Goal: Information Seeking & Learning: Find specific page/section

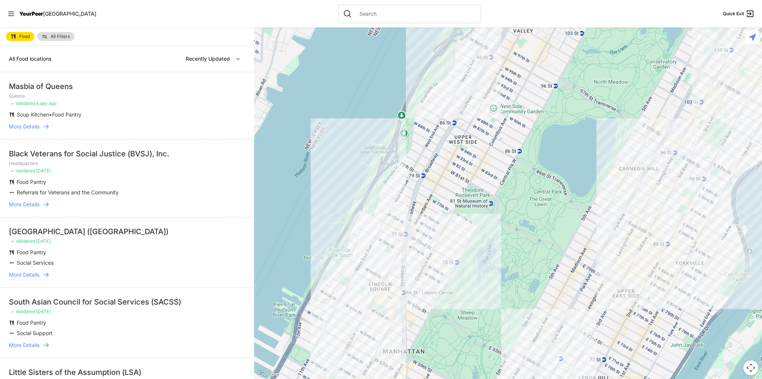
click at [355, 14] on input "text" at bounding box center [415, 13] width 121 height 7
type input "11213"
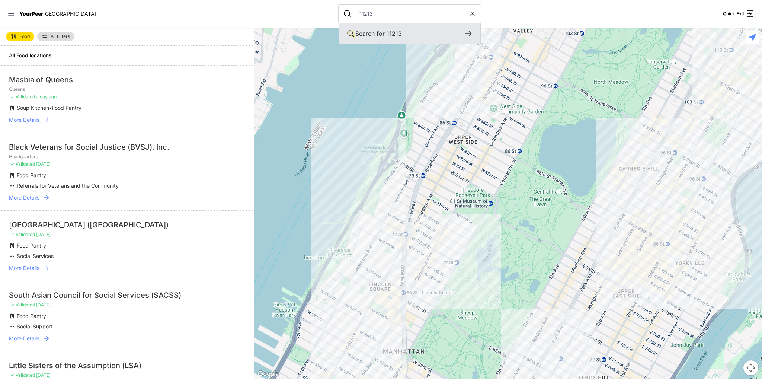
click at [355, 33] on span "Search for" at bounding box center [369, 33] width 29 height 7
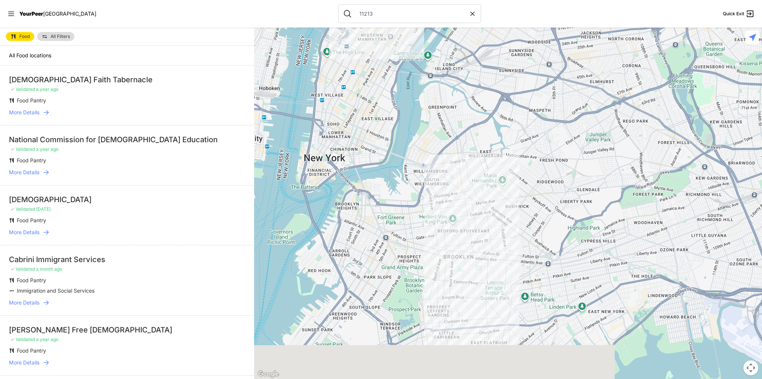
drag, startPoint x: 511, startPoint y: 359, endPoint x: 490, endPoint y: 242, distance: 119.5
click at [490, 242] on div at bounding box center [508, 203] width 508 height 351
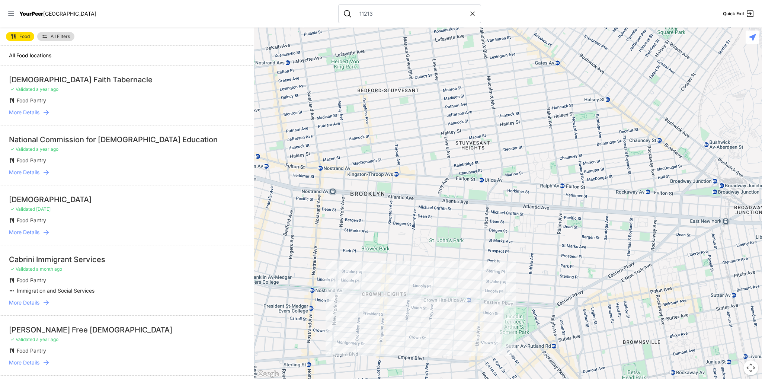
drag, startPoint x: 432, startPoint y: 333, endPoint x: 438, endPoint y: 321, distance: 13.0
click at [438, 322] on div at bounding box center [508, 203] width 508 height 351
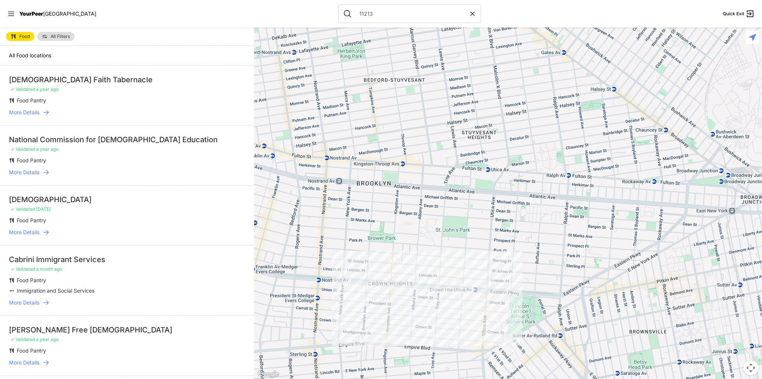
click at [64, 103] on li "Food Pantry" at bounding box center [112, 100] width 207 height 7
click at [33, 112] on span "More Details" at bounding box center [24, 112] width 31 height 7
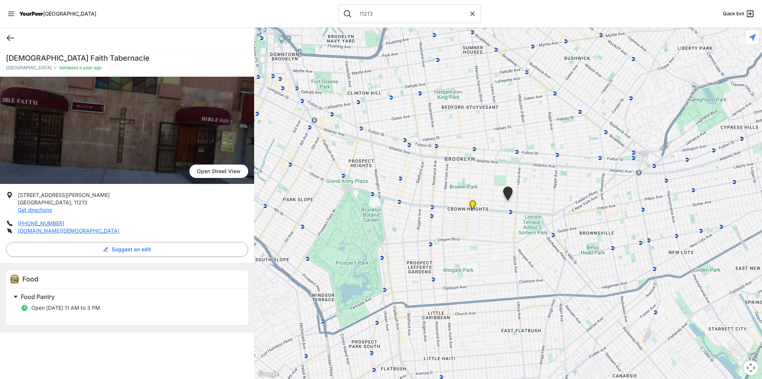
click at [9, 38] on icon at bounding box center [10, 38] width 7 height 6
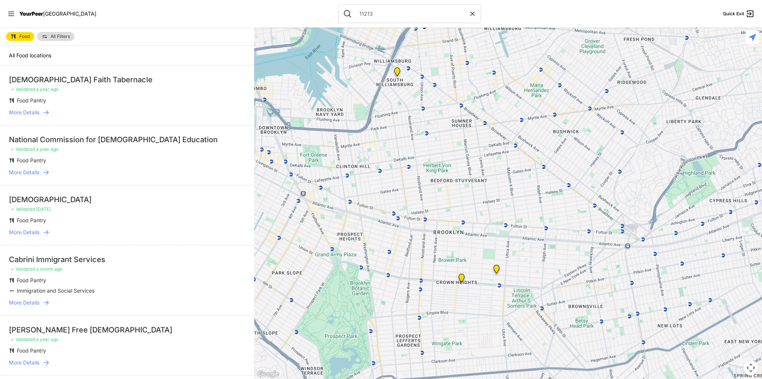
drag, startPoint x: 519, startPoint y: 322, endPoint x: 493, endPoint y: 192, distance: 132.1
click at [493, 192] on div at bounding box center [508, 203] width 508 height 351
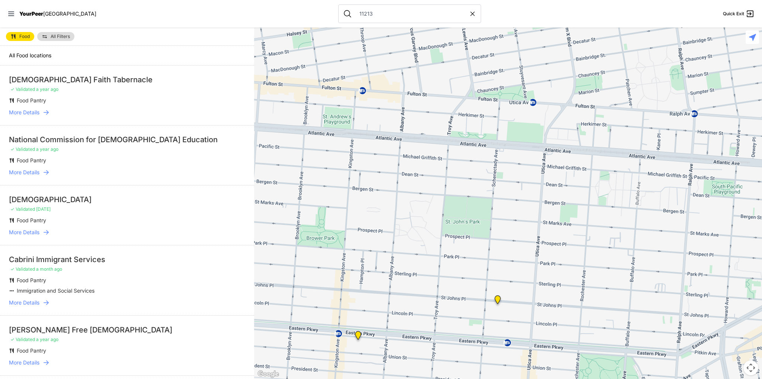
click at [500, 297] on img at bounding box center [497, 301] width 9 height 12
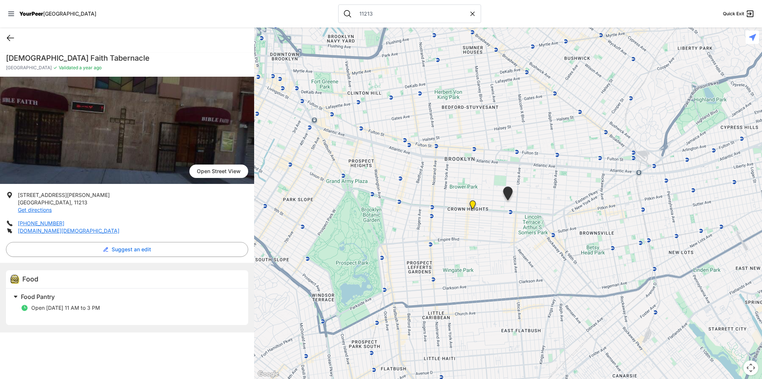
click at [6, 36] on icon at bounding box center [10, 37] width 9 height 9
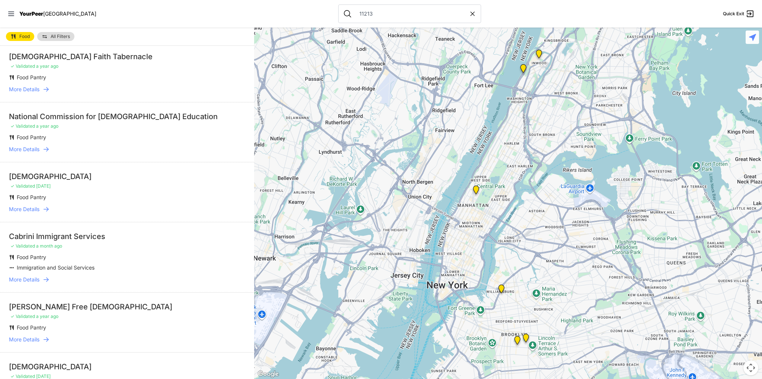
scroll to position [37, 0]
